Goal: Unclear

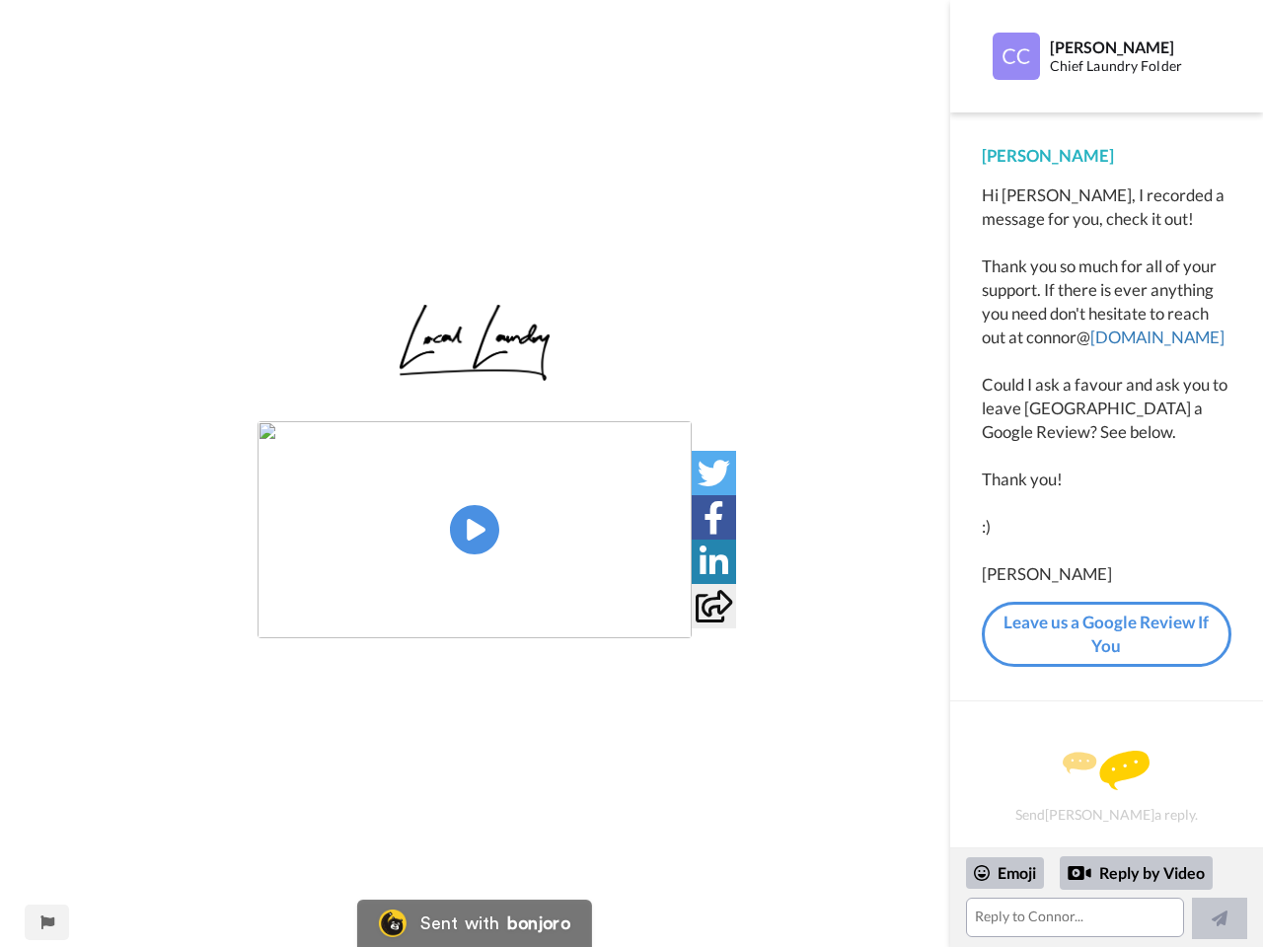
click at [475, 530] on img at bounding box center [475, 529] width 434 height 217
click at [714, 473] on icon at bounding box center [714, 473] width 33 height 33
click at [714, 517] on icon at bounding box center [714, 517] width 21 height 33
click at [714, 562] on icon at bounding box center [714, 562] width 29 height 33
click at [714, 606] on icon at bounding box center [714, 606] width 37 height 33
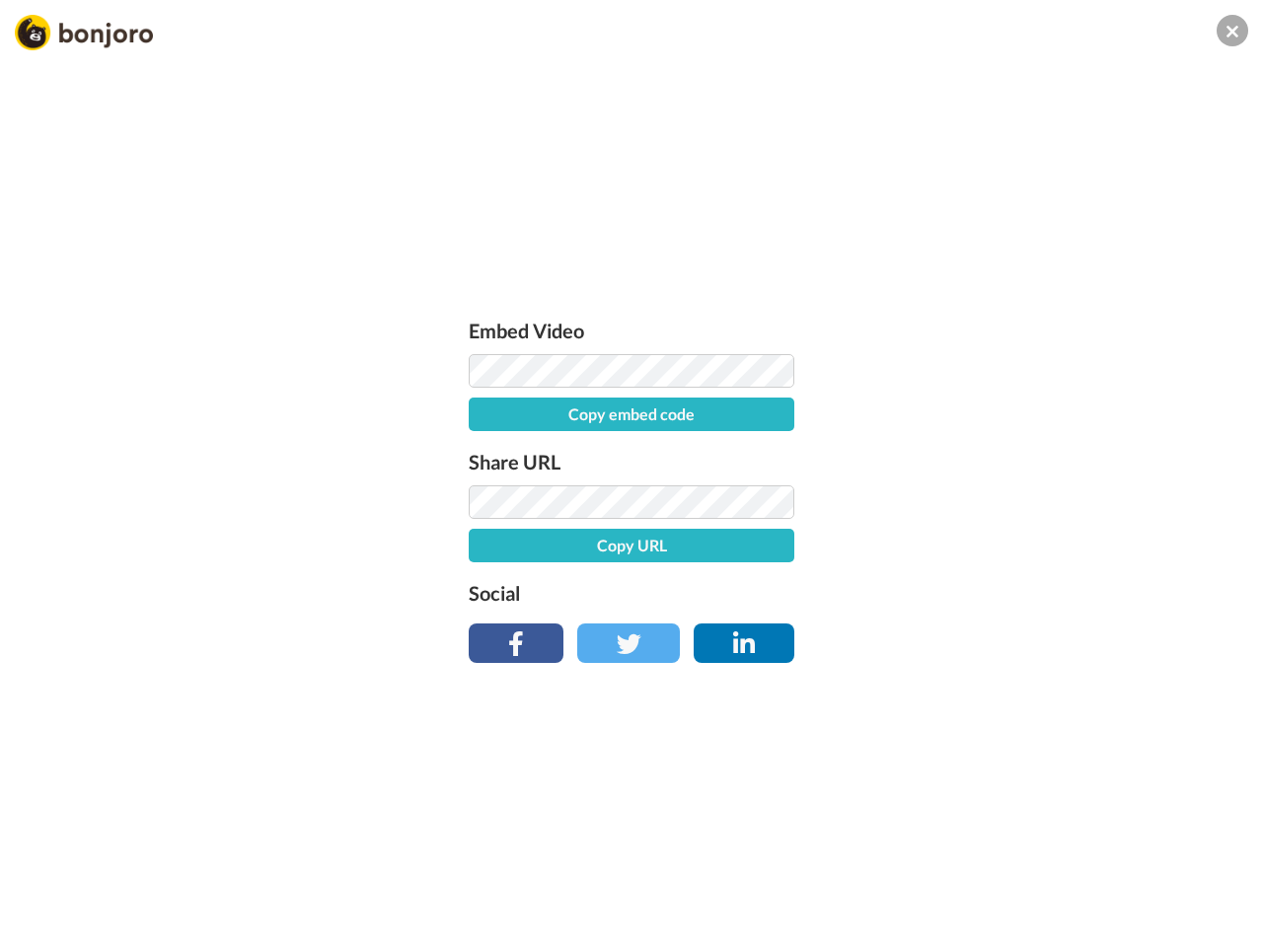
click at [46, 923] on div "Embed Video Copy embed code Share URL Copy URL Social" at bounding box center [631, 580] width 1263 height 947
click at [1106, 898] on div "Embed Video Copy embed code Share URL Copy URL Social" at bounding box center [631, 580] width 1263 height 947
click at [1006, 873] on div "Embed Video Copy embed code Share URL Copy URL Social" at bounding box center [631, 580] width 1263 height 947
click at [1137, 873] on div "Embed Video Copy embed code Share URL Copy URL Social" at bounding box center [631, 580] width 1263 height 947
click at [1220, 919] on div "Embed Video Copy embed code Share URL Copy URL Social" at bounding box center [631, 580] width 1263 height 947
